Goal: Entertainment & Leisure: Consume media (video, audio)

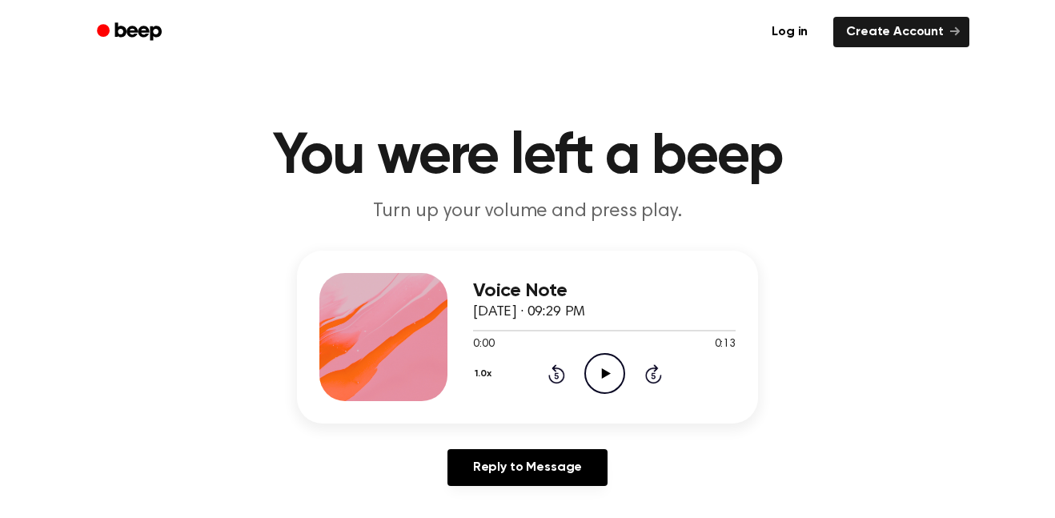
click at [612, 364] on icon "Play Audio" at bounding box center [605, 373] width 41 height 41
click at [593, 368] on icon "Play Audio" at bounding box center [605, 373] width 41 height 41
click at [595, 373] on icon "Play Audio" at bounding box center [605, 373] width 41 height 41
click at [593, 382] on icon "Play Audio" at bounding box center [605, 373] width 41 height 41
click at [506, 392] on div "1.0x Rewind 5 seconds Play Audio Skip 5 seconds" at bounding box center [604, 373] width 263 height 41
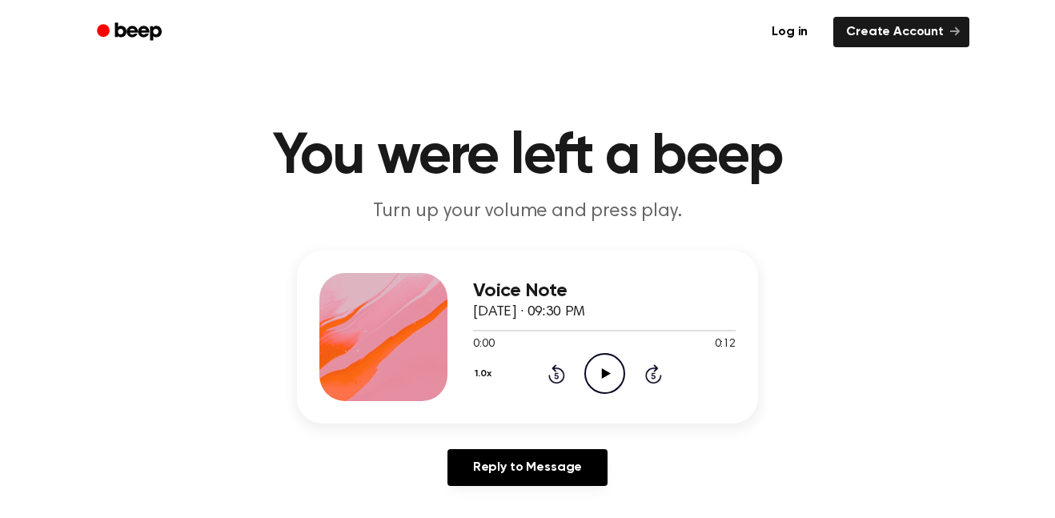
click at [620, 372] on icon "Play Audio" at bounding box center [605, 373] width 41 height 41
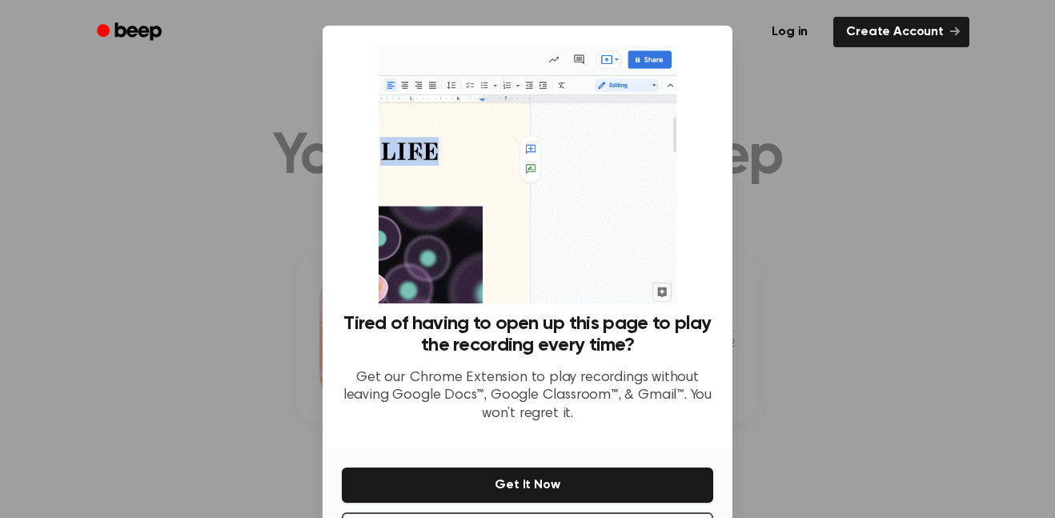
click at [798, 165] on div at bounding box center [527, 259] width 1055 height 518
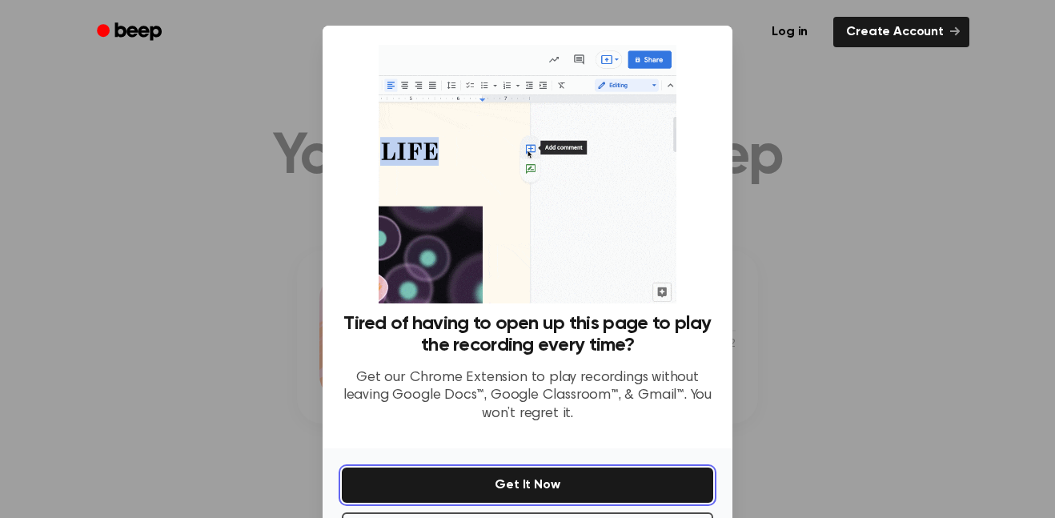
click at [528, 477] on button "Get It Now" at bounding box center [528, 485] width 372 height 35
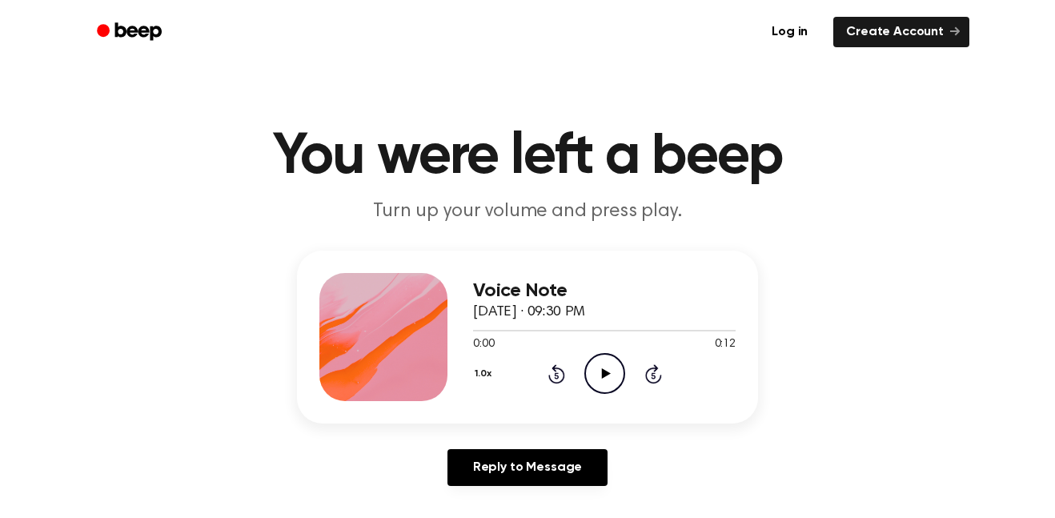
click at [596, 383] on icon "Play Audio" at bounding box center [605, 373] width 41 height 41
click at [600, 360] on icon "Play Audio" at bounding box center [605, 373] width 41 height 41
click at [608, 365] on icon "Play Audio" at bounding box center [605, 373] width 41 height 41
click at [585, 363] on icon "Play Audio" at bounding box center [605, 373] width 41 height 41
click at [630, 376] on div "1.0x Rewind 5 seconds Play Audio Skip 5 seconds" at bounding box center [604, 373] width 263 height 41
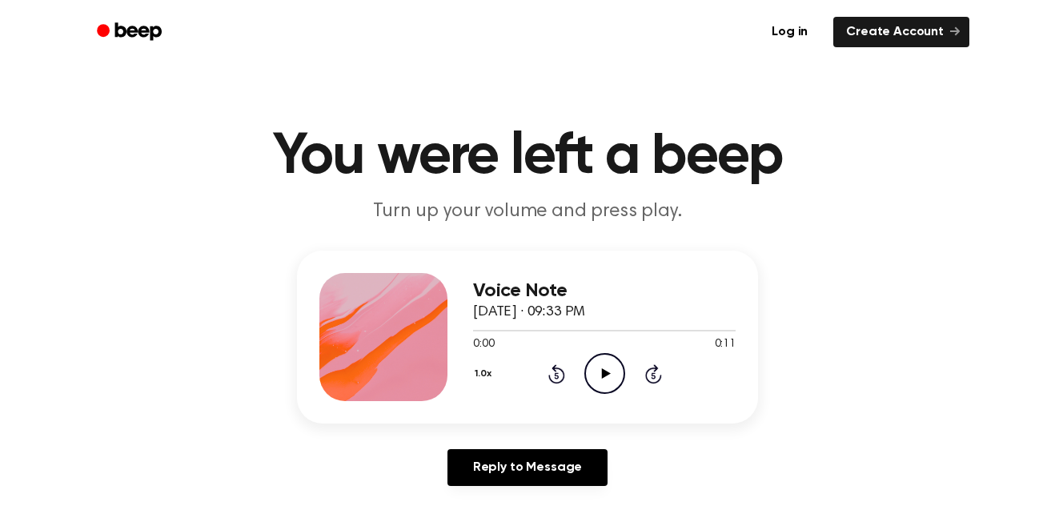
click at [620, 376] on icon "Play Audio" at bounding box center [605, 373] width 41 height 41
click at [618, 376] on icon "Play Audio" at bounding box center [605, 373] width 41 height 41
drag, startPoint x: 625, startPoint y: 374, endPoint x: 693, endPoint y: 393, distance: 70.0
click at [693, 393] on div "1.0x Rewind 5 seconds Pause Audio Skip 5 seconds" at bounding box center [604, 373] width 263 height 41
click at [616, 377] on icon "Play Audio" at bounding box center [605, 373] width 41 height 41
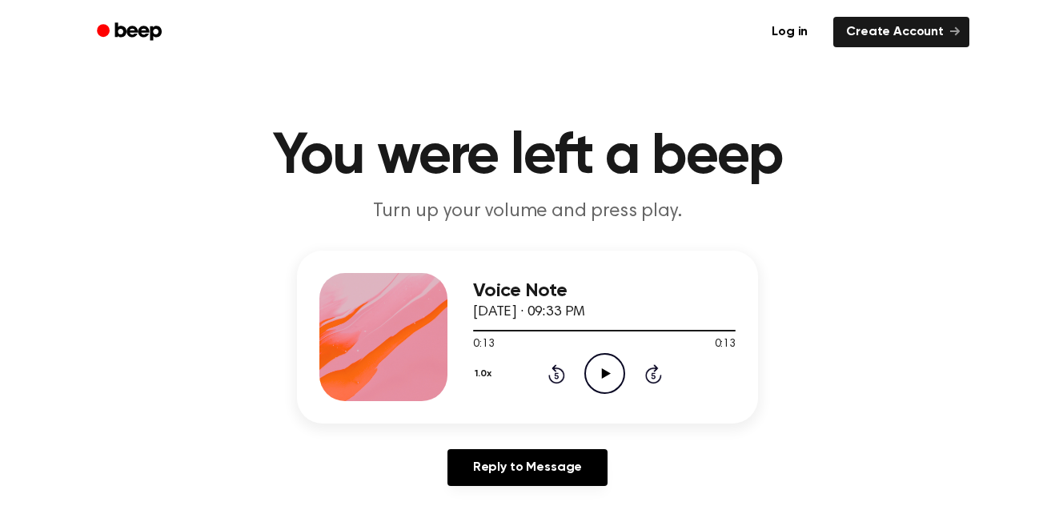
click at [560, 379] on icon "Rewind 5 seconds" at bounding box center [557, 374] width 18 height 21
click at [556, 373] on icon at bounding box center [556, 375] width 4 height 6
click at [592, 366] on icon "Play Audio" at bounding box center [605, 373] width 41 height 41
click at [618, 376] on icon "Play Audio" at bounding box center [605, 373] width 41 height 41
